Goal: Navigation & Orientation: Find specific page/section

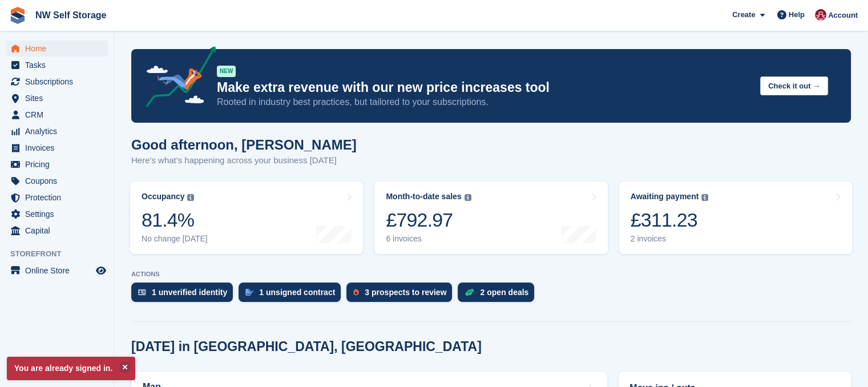
click at [49, 73] on ul "Tasks" at bounding box center [57, 65] width 114 height 17
click at [49, 80] on span "Subscriptions" at bounding box center [59, 82] width 68 height 16
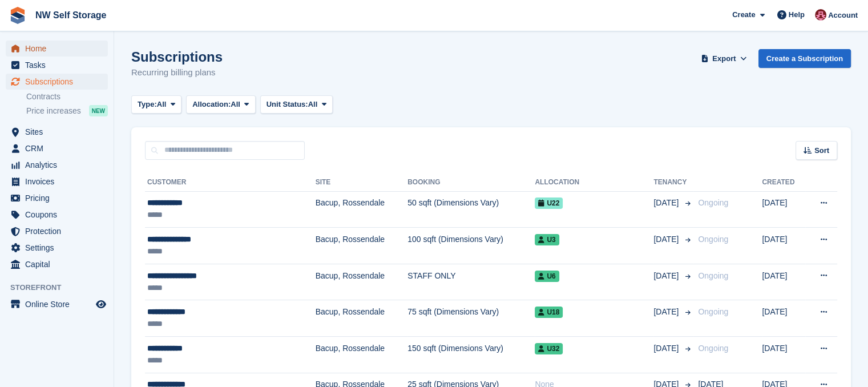
click at [33, 48] on span "Home" at bounding box center [59, 49] width 68 height 16
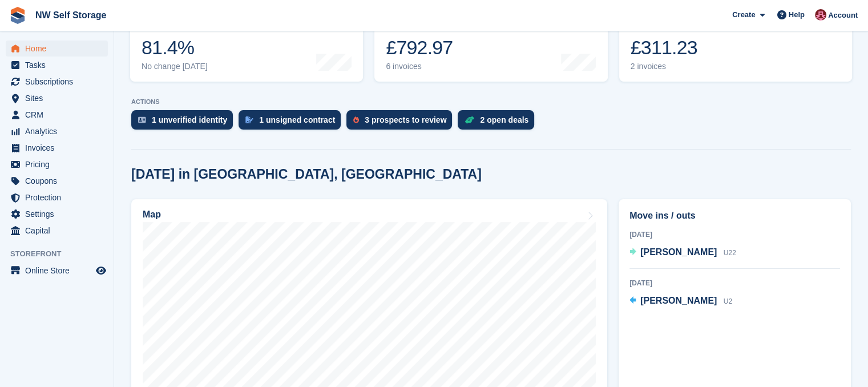
scroll to position [171, 0]
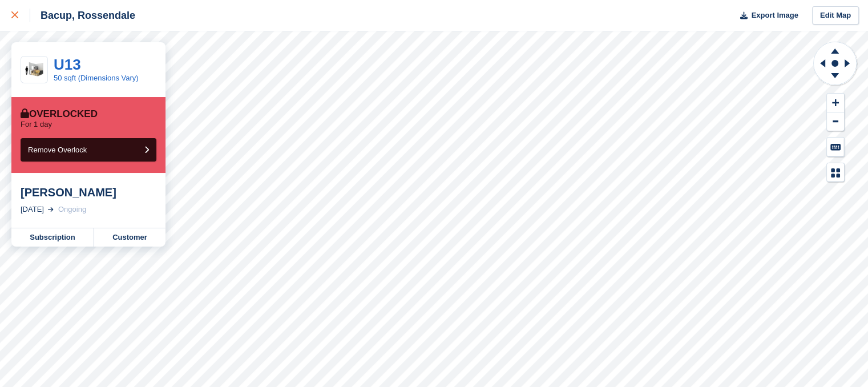
click at [15, 17] on icon at bounding box center [14, 14] width 7 height 7
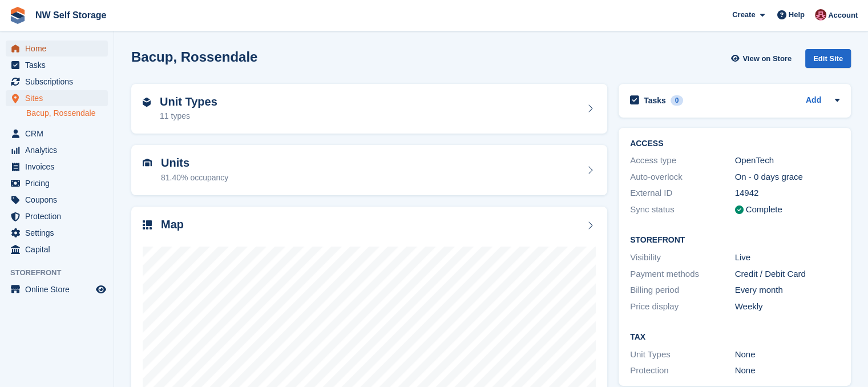
click at [31, 49] on span "Home" at bounding box center [59, 49] width 68 height 16
